Goal: Task Accomplishment & Management: Use online tool/utility

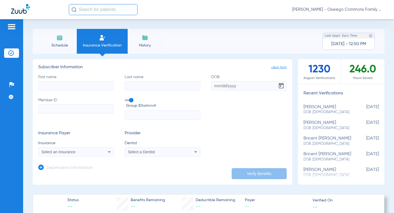
click at [95, 83] on input "First name" at bounding box center [75, 85] width 75 height 9
type input "Jack"
click at [139, 88] on input "Last name" at bounding box center [162, 85] width 75 height 9
type input "Clever"
click at [220, 94] on div "First name [PERSON_NAME] Last name Clever DOB Member ID Group ID (optional)" at bounding box center [162, 97] width 248 height 46
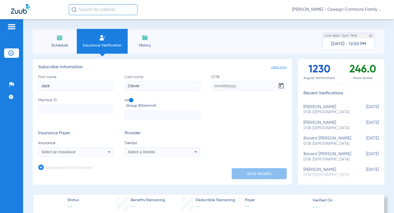
click at [219, 88] on input "DOB" at bounding box center [248, 85] width 75 height 9
type input "[DATE]"
click at [76, 107] on input "Member ID" at bounding box center [75, 108] width 75 height 9
type input "642221088"
click at [111, 155] on mat-select "Select an Insurance" at bounding box center [75, 151] width 75 height 9
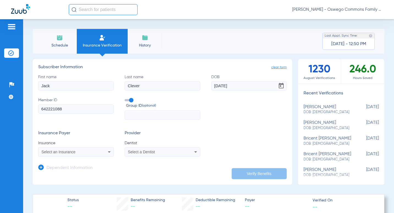
click at [108, 153] on icon at bounding box center [109, 152] width 7 height 7
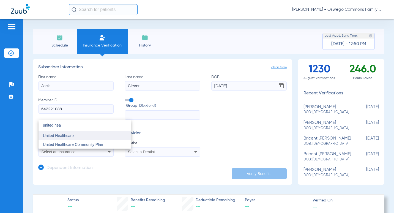
type input "united hea"
click at [100, 136] on mat-option "United Healthcare" at bounding box center [85, 135] width 92 height 9
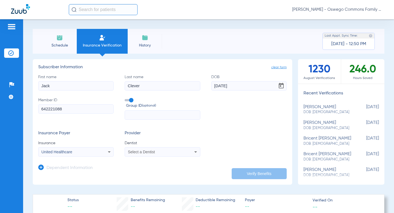
click at [192, 152] on icon at bounding box center [195, 152] width 7 height 7
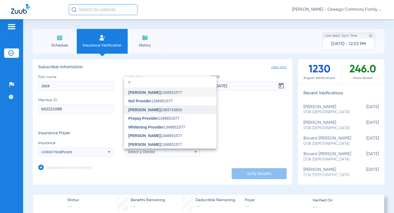
type input "v"
click at [173, 108] on mat-option "[PERSON_NAME] 1083743603" at bounding box center [170, 109] width 92 height 9
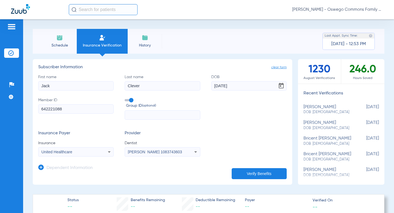
click at [270, 172] on button "Verify Benefits" at bounding box center [259, 173] width 55 height 11
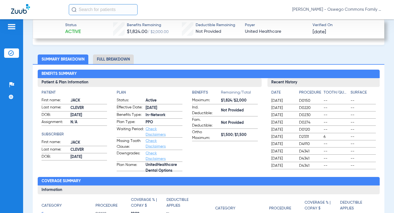
scroll to position [191, 0]
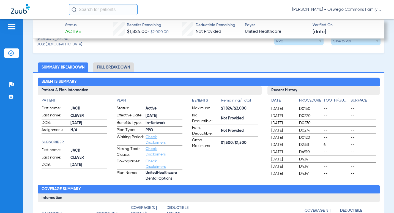
click at [116, 68] on li "Full Breakdown" at bounding box center [113, 67] width 41 height 10
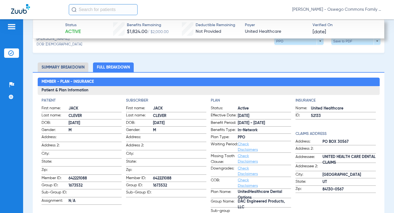
drag, startPoint x: 86, startPoint y: 184, endPoint x: 67, endPoint y: 186, distance: 19.3
click at [67, 186] on label "Group ID: 1673532" at bounding box center [82, 185] width 80 height 7
copy label "1673532"
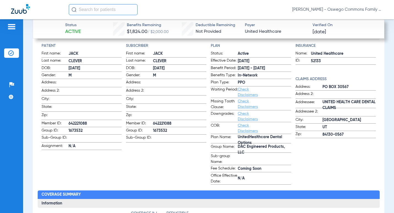
scroll to position [246, 0]
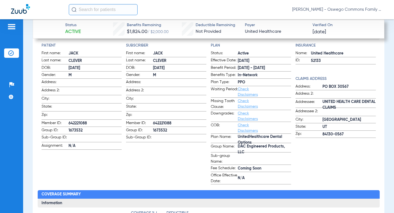
drag, startPoint x: 242, startPoint y: 151, endPoint x: 232, endPoint y: 143, distance: 12.3
click at [232, 144] on label "Group Name: DAC Engineered Products, LLC" at bounding box center [251, 148] width 80 height 9
copy label "DAC Engineered Products, LLC"
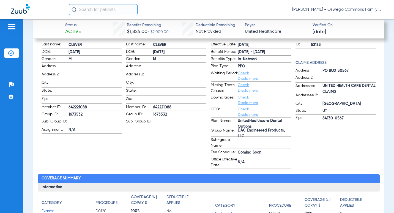
scroll to position [275, 0]
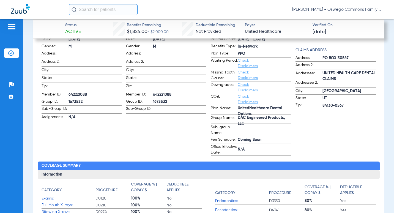
drag, startPoint x: 171, startPoint y: 92, endPoint x: 151, endPoint y: 93, distance: 20.4
click at [151, 93] on label "Member ID: 642221088" at bounding box center [166, 95] width 80 height 7
drag, startPoint x: 151, startPoint y: 93, endPoint x: 155, endPoint y: 95, distance: 4.7
copy label "642221088"
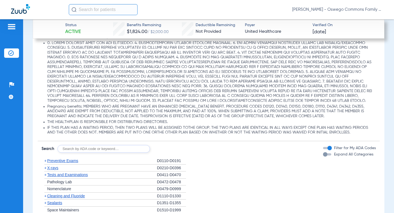
scroll to position [688, 0]
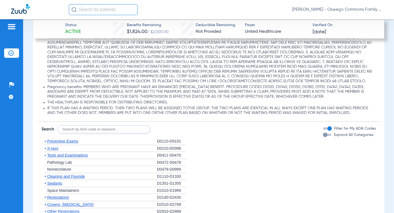
click at [49, 141] on span "Preventive Exams" at bounding box center [62, 141] width 31 height 4
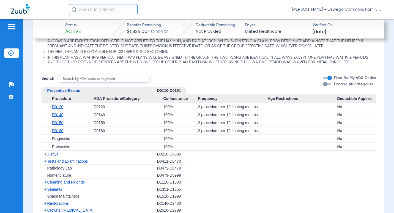
scroll to position [743, 0]
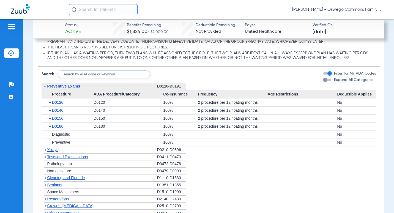
click at [52, 151] on span "X-rays" at bounding box center [52, 149] width 11 height 4
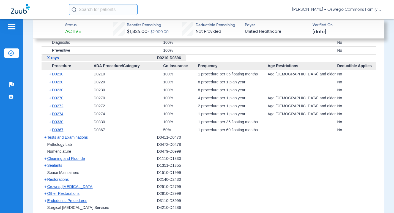
scroll to position [853, 0]
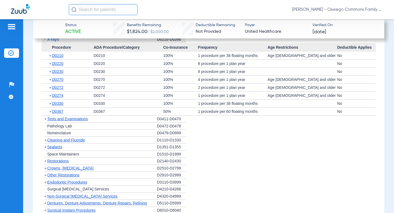
click at [75, 141] on span "Cleaning and Fluoride" at bounding box center [66, 140] width 38 height 4
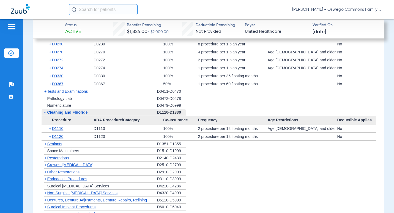
scroll to position [908, 0]
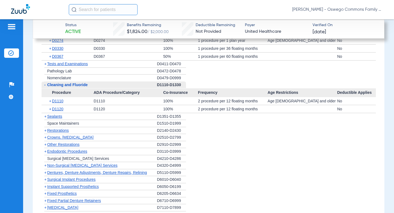
click at [55, 118] on span "Sealants" at bounding box center [54, 116] width 15 height 4
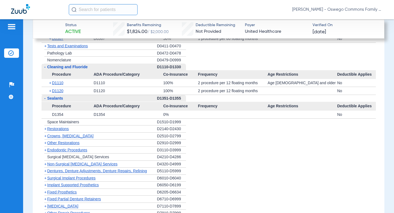
scroll to position [935, 0]
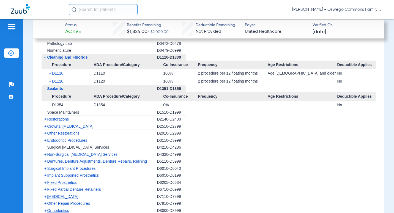
click at [68, 120] on span "Restorations" at bounding box center [58, 119] width 22 height 4
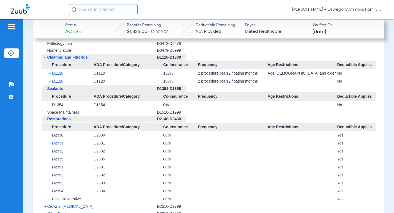
click at [52, 121] on span "Restorations" at bounding box center [59, 119] width 24 height 4
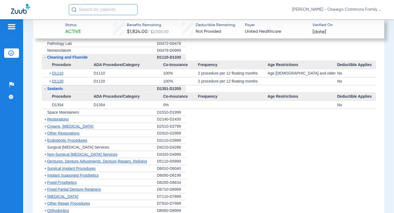
click at [67, 120] on span "Restorations" at bounding box center [58, 119] width 22 height 4
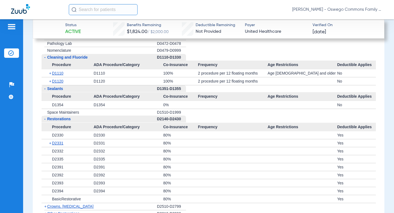
click at [67, 120] on span "Restorations" at bounding box center [59, 119] width 24 height 4
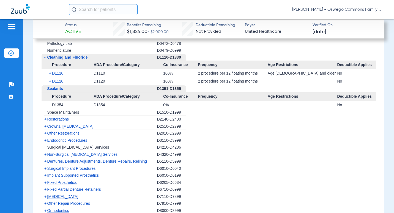
click at [72, 127] on span "Crowns, [MEDICAL_DATA]" at bounding box center [70, 126] width 46 height 4
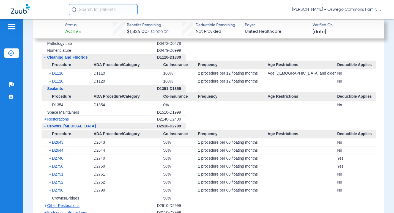
click at [72, 127] on span "Crowns, [MEDICAL_DATA]" at bounding box center [71, 126] width 49 height 4
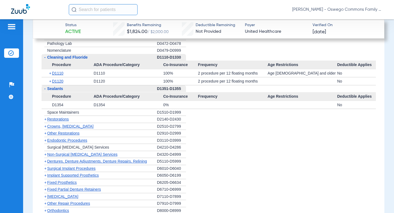
click at [72, 127] on span "Crowns, [MEDICAL_DATA]" at bounding box center [70, 126] width 46 height 4
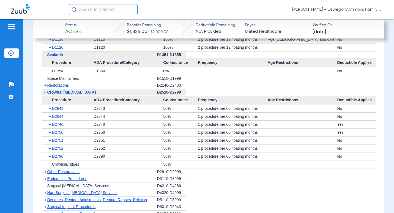
scroll to position [1045, 0]
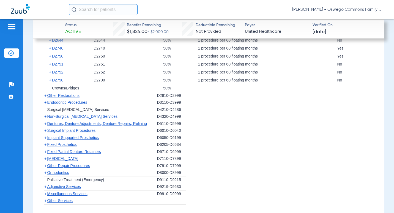
click at [82, 138] on span "Implant Supported Prosthetics" at bounding box center [73, 137] width 52 height 4
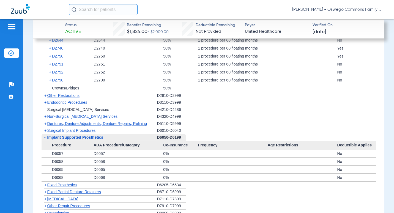
click at [82, 138] on span "Implant Supported Prosthetics" at bounding box center [75, 137] width 56 height 4
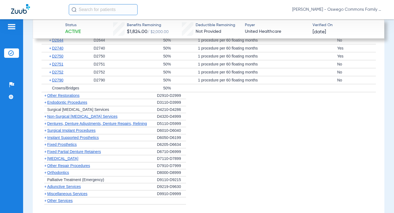
click at [68, 159] on span "[MEDICAL_DATA]" at bounding box center [62, 158] width 31 height 4
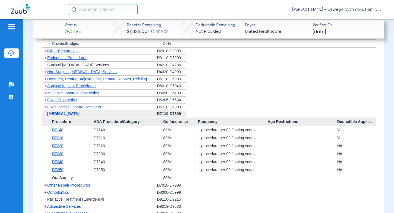
scroll to position [1100, 0]
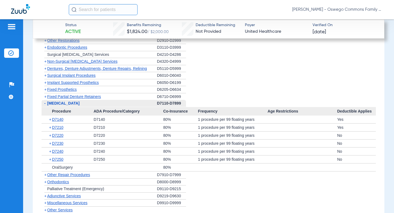
click at [62, 105] on span "[MEDICAL_DATA]" at bounding box center [63, 103] width 32 height 4
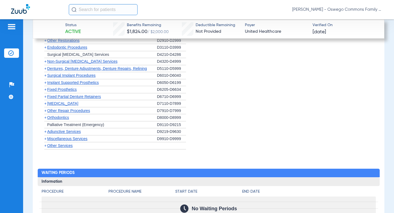
click at [65, 117] on span "Orthodontics" at bounding box center [58, 117] width 22 height 4
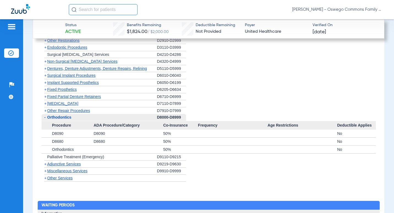
click at [63, 171] on span "Miscellaneous Services" at bounding box center [67, 171] width 40 height 4
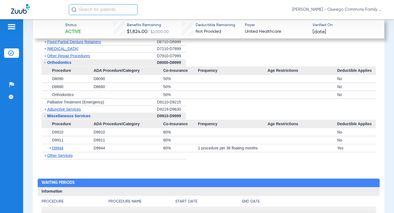
scroll to position [1155, 0]
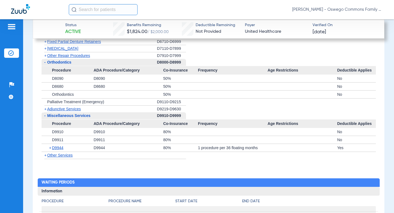
click at [59, 157] on span "Other Services" at bounding box center [60, 155] width 26 height 4
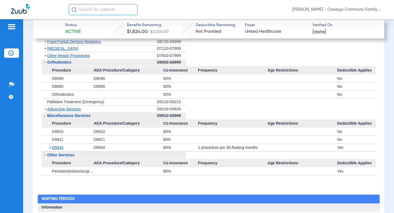
click at [69, 154] on span "Other Services" at bounding box center [60, 155] width 27 height 4
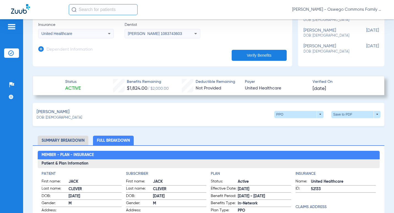
scroll to position [138, 0]
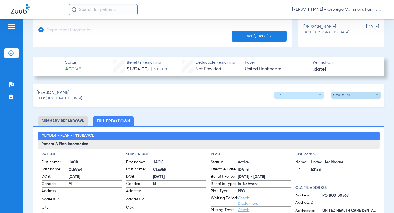
click at [349, 94] on span at bounding box center [355, 95] width 13 height 13
click at [303, 105] on span "Save to PDF" at bounding box center [310, 105] width 22 height 4
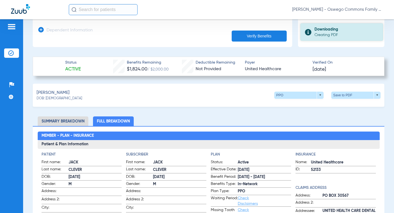
click at [335, 30] on div "Downloading" at bounding box center [346, 30] width 64 height 6
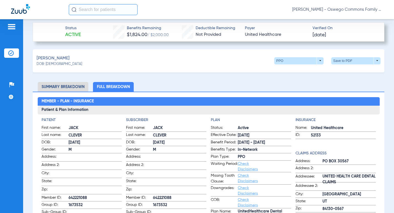
scroll to position [165, 0]
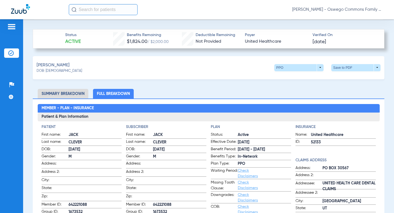
click at [242, 183] on link "Check Disclaimers" at bounding box center [248, 184] width 20 height 9
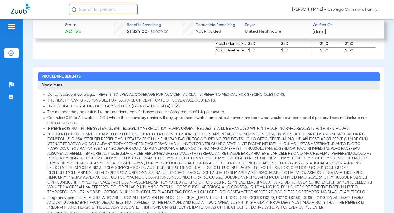
scroll to position [603, 0]
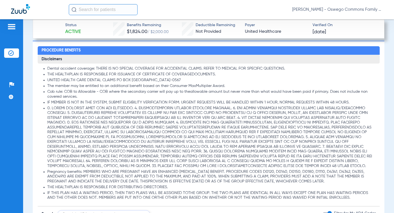
click at [234, 172] on li "Pregnancy benefits: MEMBERS WHO ARE PREGNANT HAVE AN ENHANCED [MEDICAL_DATA] BE…" at bounding box center [211, 176] width 328 height 15
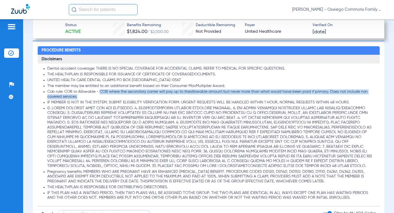
drag, startPoint x: 100, startPoint y: 90, endPoint x: 272, endPoint y: 97, distance: 172.3
click at [272, 97] on li "Cob rule: COB to Allowable - COB where the secondary carrier will pay up to the…" at bounding box center [211, 94] width 328 height 10
copy li "COB where the secondary carrier will pay up to theallowable amount but never mo…"
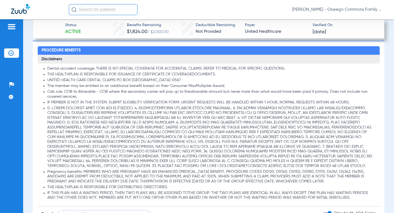
click at [165, 167] on li at bounding box center [211, 137] width 328 height 63
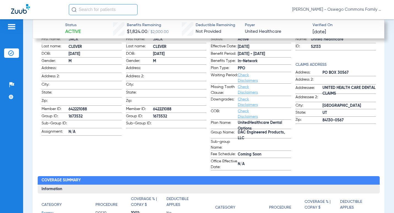
scroll to position [245, 0]
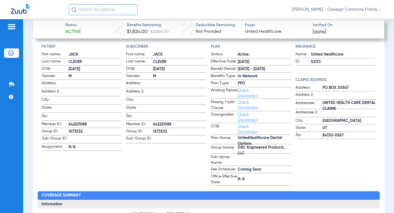
click at [241, 107] on link "Check Disclaimers" at bounding box center [248, 104] width 20 height 9
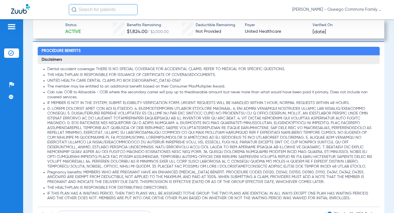
scroll to position [603, 0]
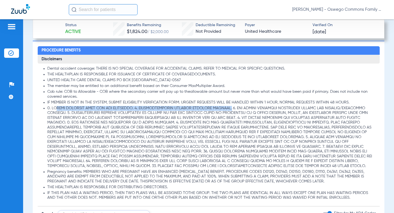
drag, startPoint x: 55, startPoint y: 106, endPoint x: 222, endPoint y: 108, distance: 166.9
click at [222, 108] on li at bounding box center [211, 137] width 328 height 63
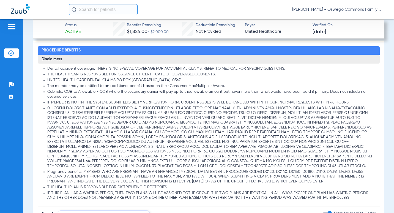
drag, startPoint x: 222, startPoint y: 108, endPoint x: 223, endPoint y: 146, distance: 38.8
click at [223, 146] on li at bounding box center [211, 137] width 328 height 63
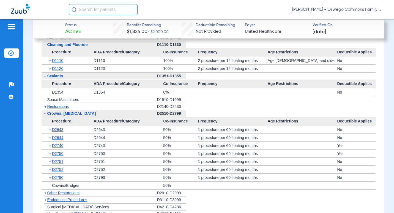
scroll to position [960, 0]
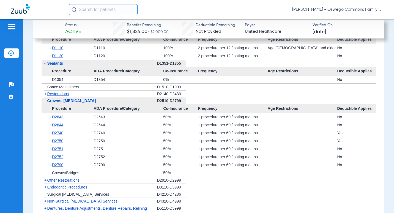
click at [47, 187] on span "+" at bounding box center [45, 187] width 6 height 7
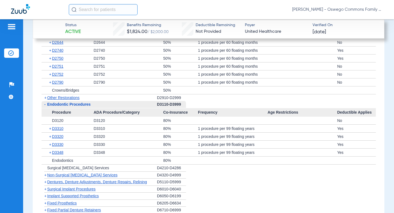
scroll to position [1070, 0]
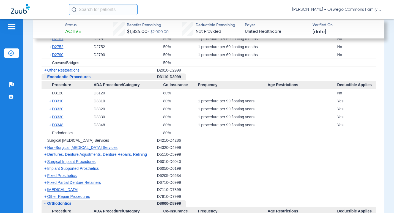
click at [48, 189] on span "[MEDICAL_DATA]" at bounding box center [62, 189] width 31 height 4
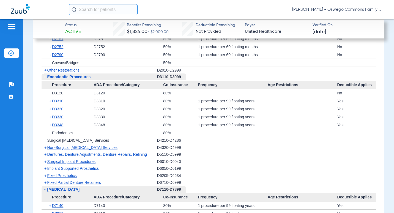
click at [49, 148] on span "Non-Surgical [MEDICAL_DATA] Services" at bounding box center [82, 147] width 70 height 4
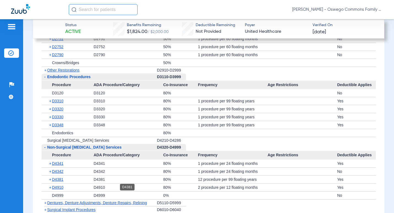
scroll to position [1098, 0]
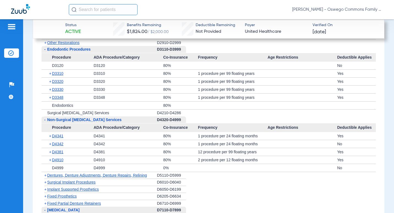
click at [48, 159] on div "+ D4910" at bounding box center [69, 160] width 48 height 8
click at [51, 161] on span "+" at bounding box center [50, 160] width 3 height 8
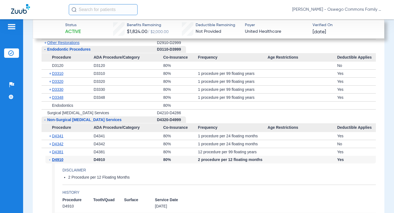
click at [51, 161] on span "-" at bounding box center [50, 160] width 3 height 8
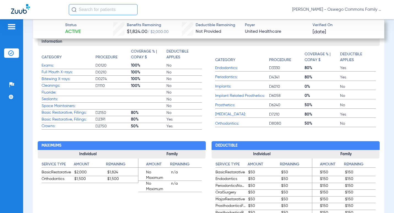
scroll to position [380, 0]
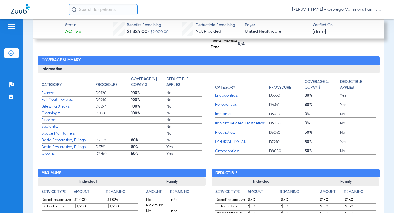
click at [204, 164] on div "Maximums Individual Service Type Amount Remaining BasicRestorative $2,000 $1,82…" at bounding box center [209, 204] width 342 height 94
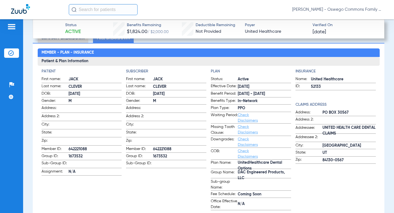
scroll to position [215, 0]
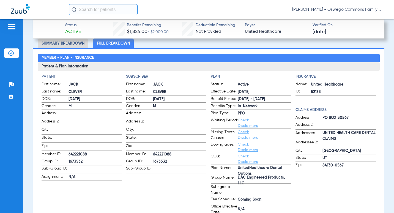
click at [250, 147] on span "Check Disclaimers" at bounding box center [251, 147] width 27 height 11
click at [250, 150] on link "Check Disclaimers" at bounding box center [248, 146] width 20 height 9
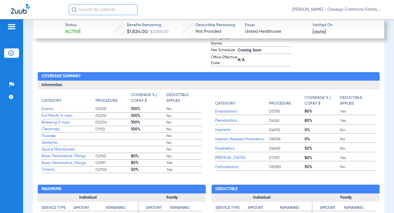
scroll to position [328, 0]
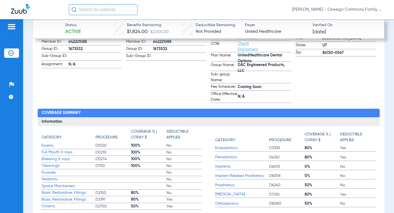
click at [196, 182] on span "No" at bounding box center [183, 180] width 35 height 6
